Goal: Check status

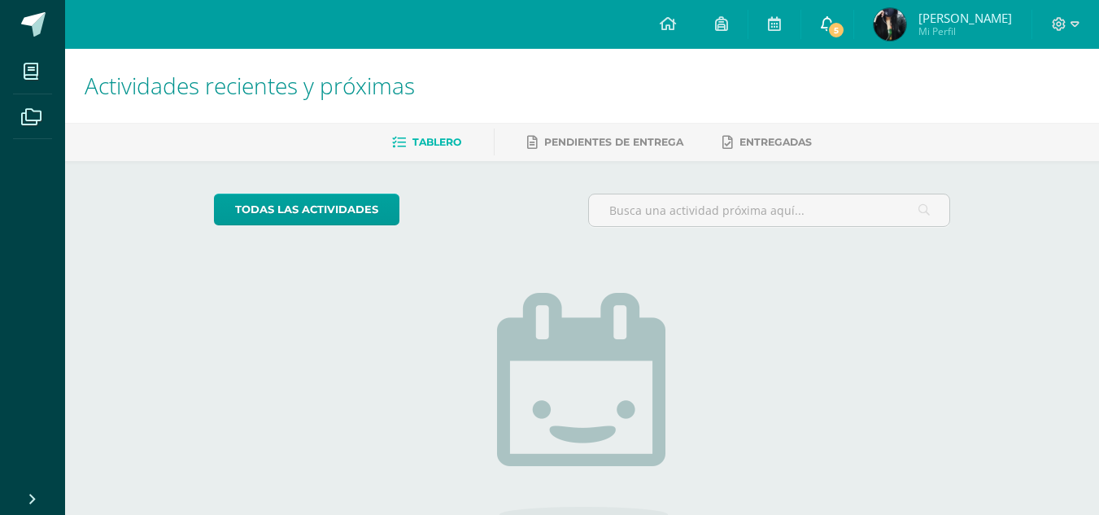
click at [834, 19] on icon at bounding box center [827, 23] width 13 height 15
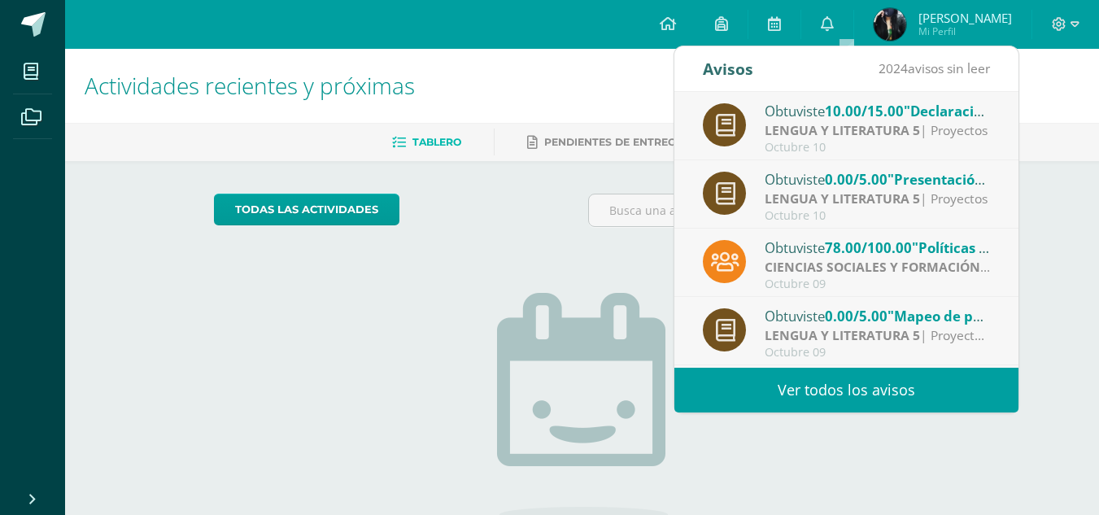
scroll to position [271, 0]
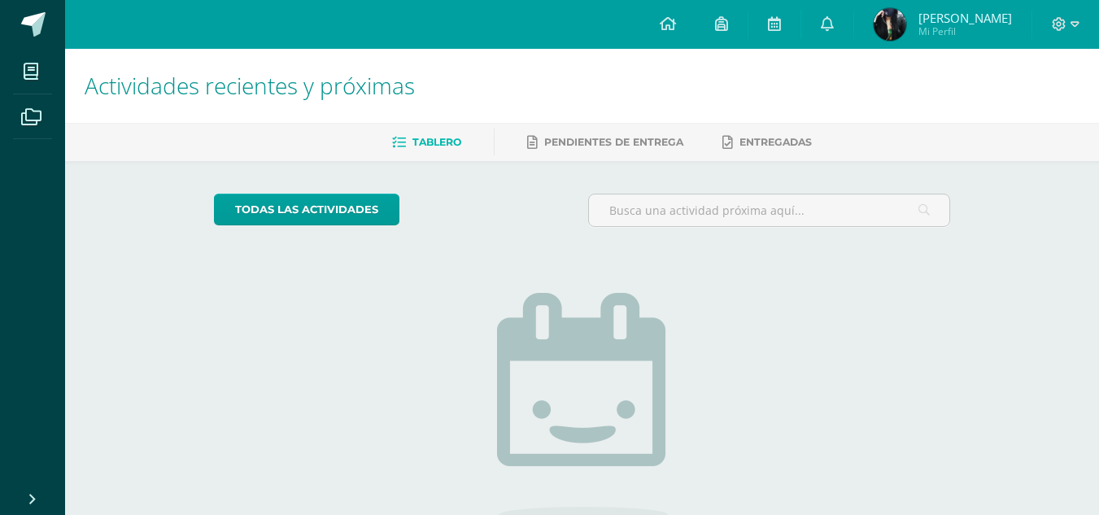
click at [600, 237] on div at bounding box center [769, 217] width 375 height 46
click at [951, 8] on span "[PERSON_NAME] Mi Perfil" at bounding box center [942, 24] width 145 height 33
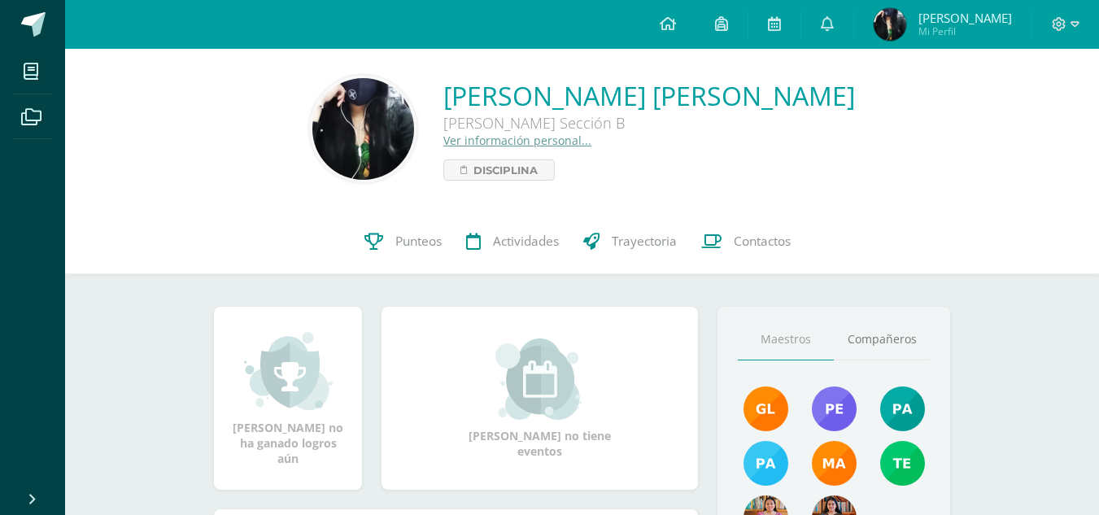
click at [956, 23] on span "[PERSON_NAME]" at bounding box center [965, 18] width 94 height 16
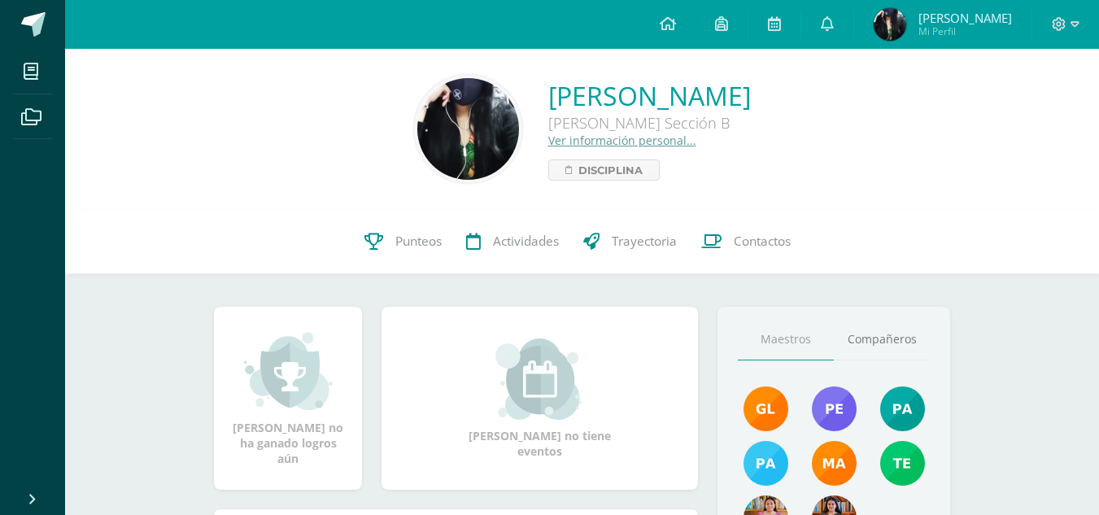
click at [409, 235] on span "Punteos" at bounding box center [418, 241] width 46 height 17
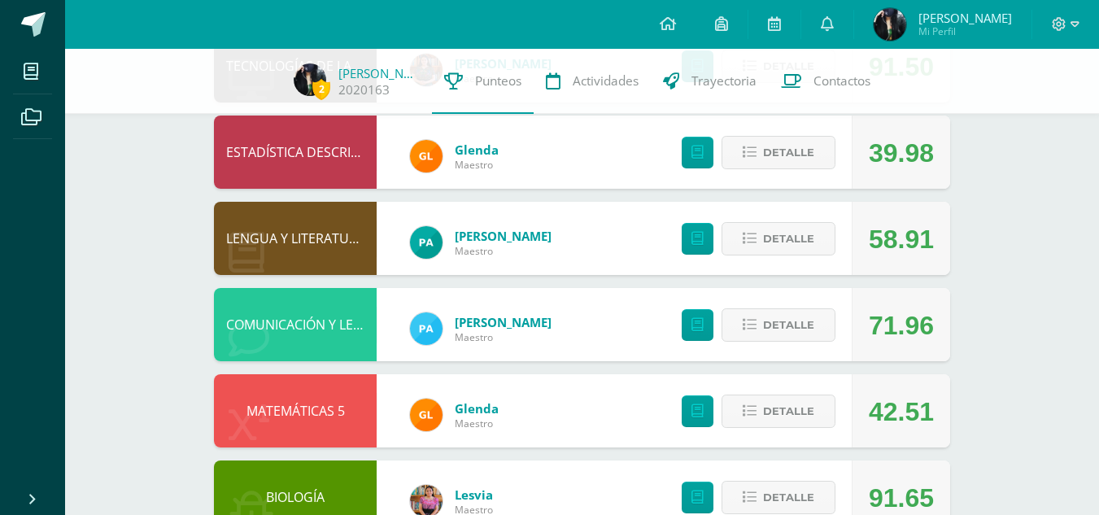
scroll to position [311, 0]
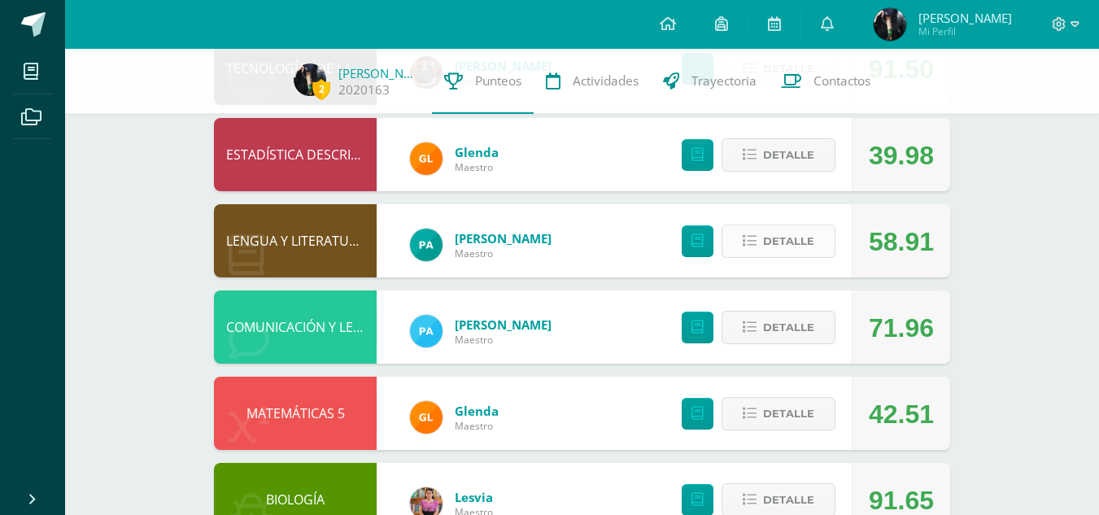
click at [788, 242] on span "Detalle" at bounding box center [788, 241] width 51 height 30
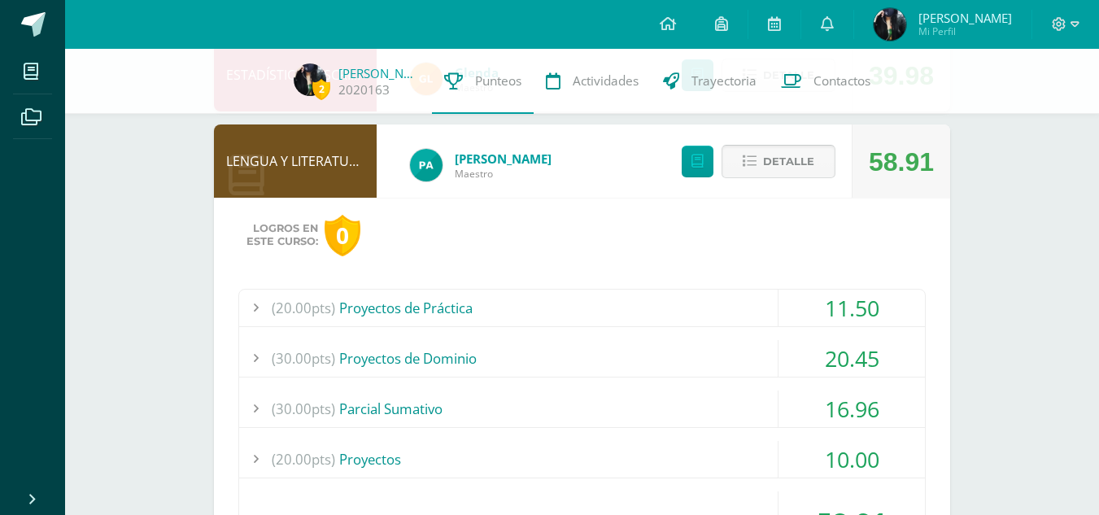
scroll to position [376, 0]
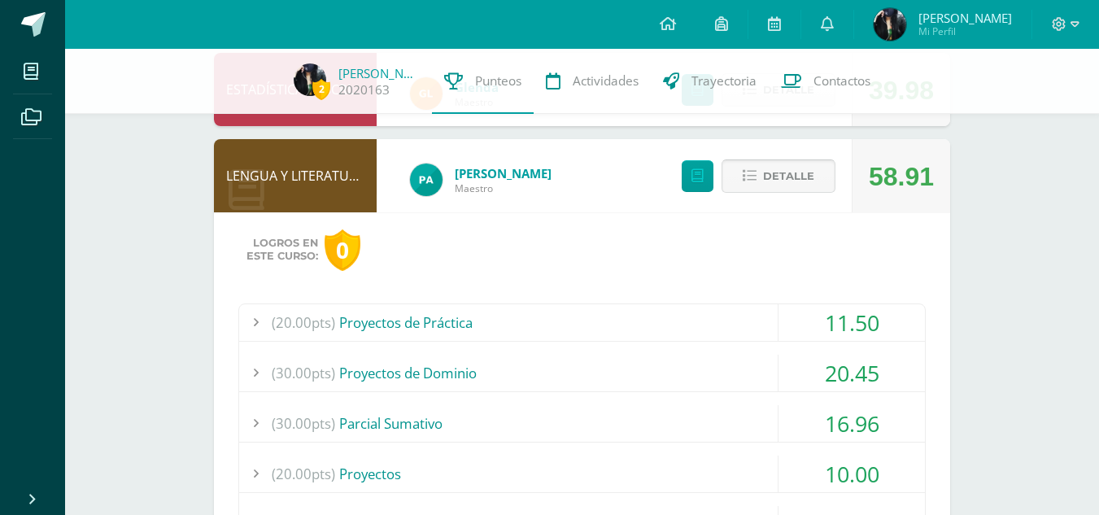
click at [790, 179] on span "Detalle" at bounding box center [788, 176] width 51 height 30
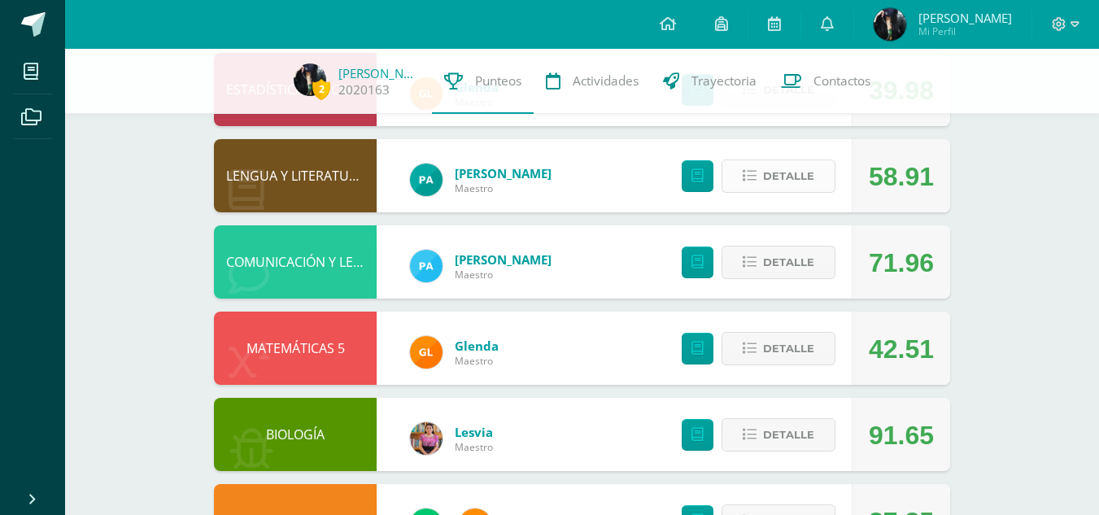
scroll to position [0, 0]
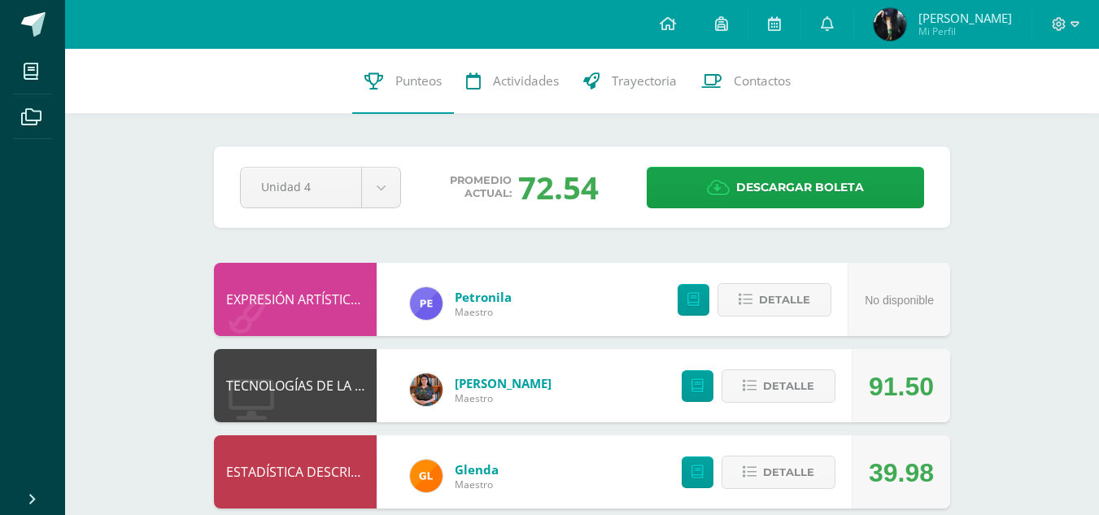
click at [776, 221] on div "Pendiente Unidad 4 Unidad 1 Unidad 2 Unidad 3 Unidad 4 Promedio actual: 72.54 D…" at bounding box center [582, 186] width 736 height 81
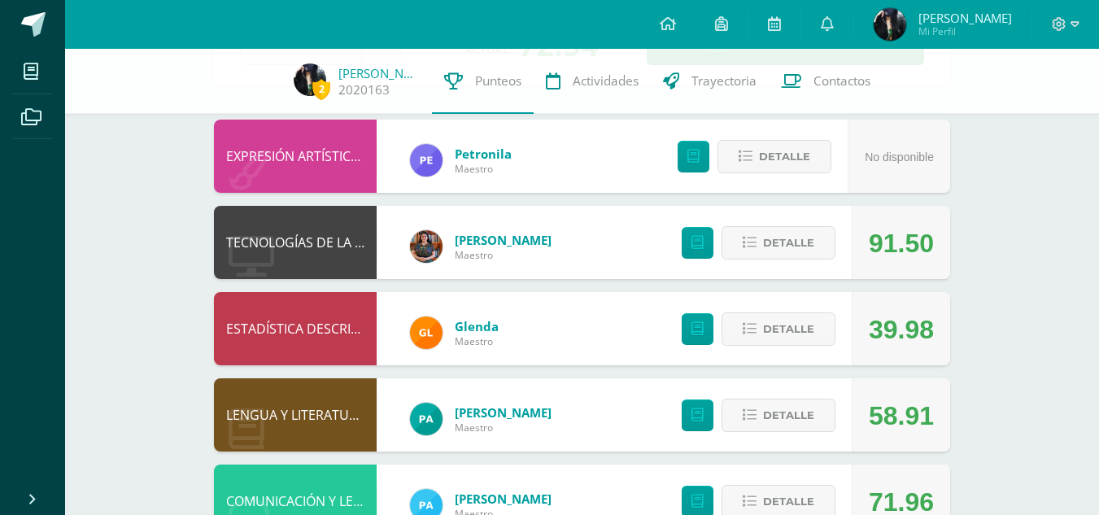
scroll to position [137, 0]
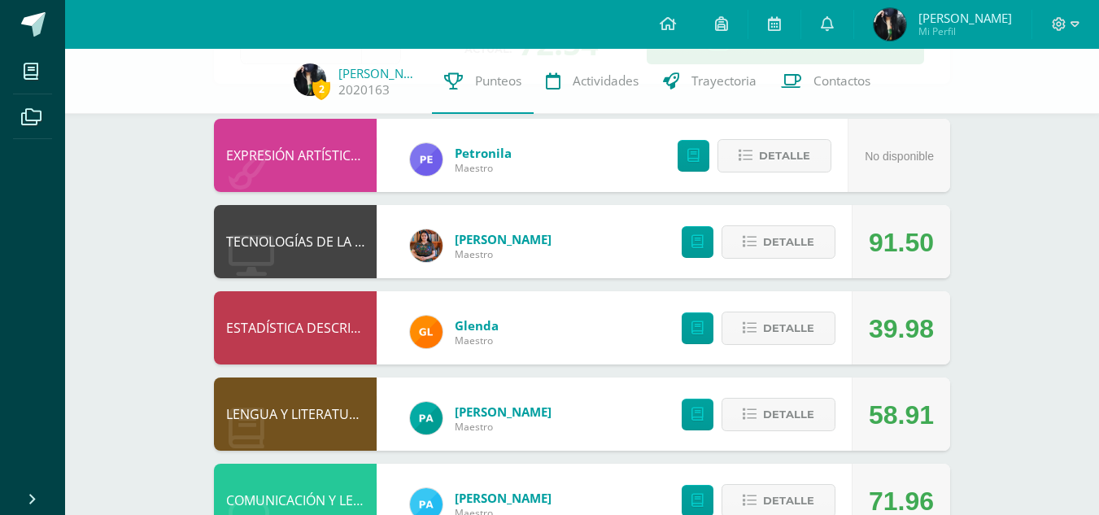
click at [795, 377] on div "Detalle" at bounding box center [754, 413] width 194 height 73
click at [1088, 250] on div "2 Blanca Pecher 2020163 Punteos Actividades Trayectoria Contactos Pendiente Uni…" at bounding box center [582, 412] width 1034 height 1003
